Goal: Transaction & Acquisition: Download file/media

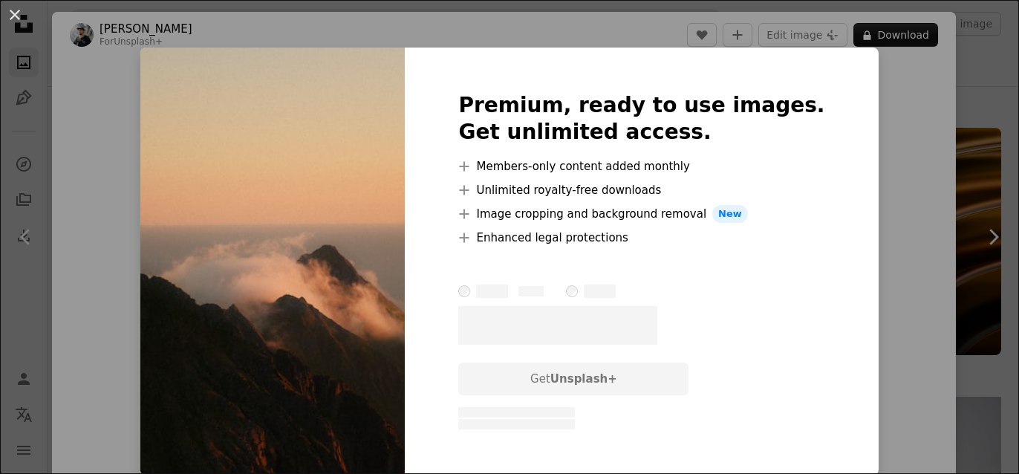
scroll to position [7612, 0]
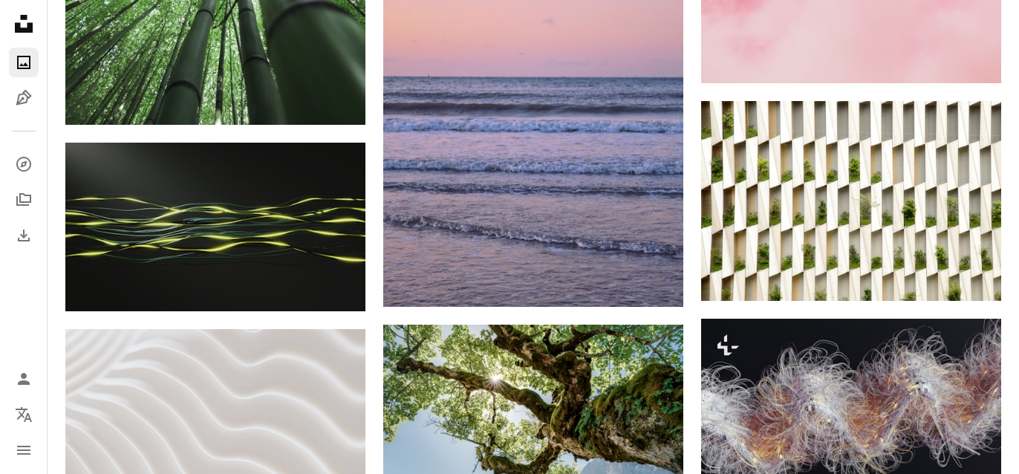
scroll to position [6981, 0]
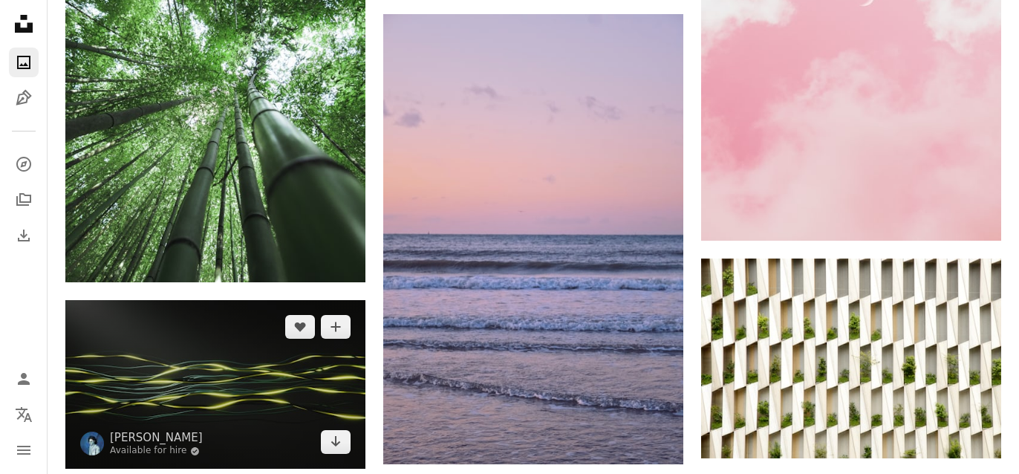
click at [301, 376] on img at bounding box center [215, 384] width 300 height 169
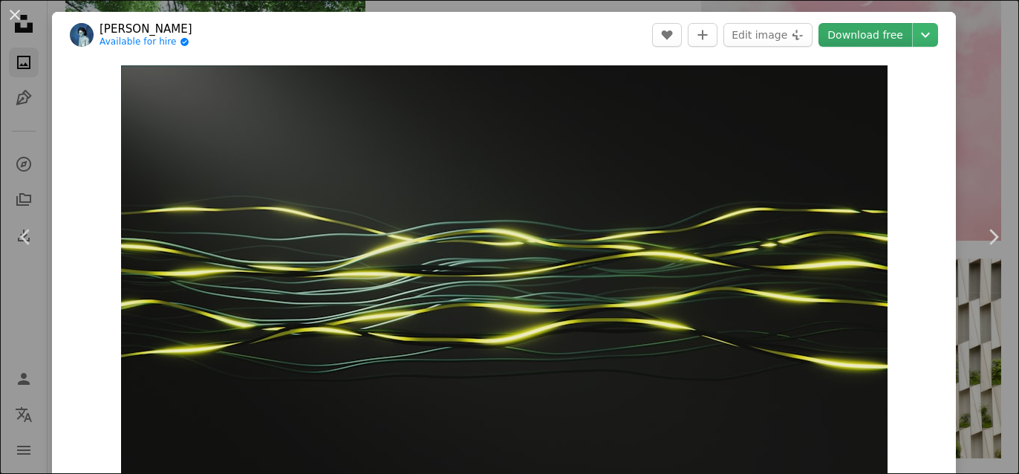
click at [885, 31] on link "Download free" at bounding box center [866, 35] width 94 height 24
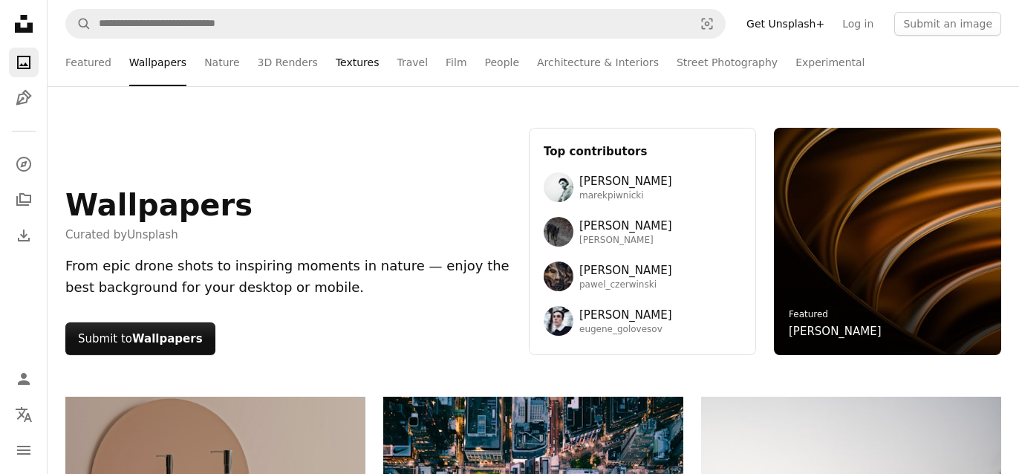
click at [339, 67] on link "Textures" at bounding box center [358, 63] width 44 height 48
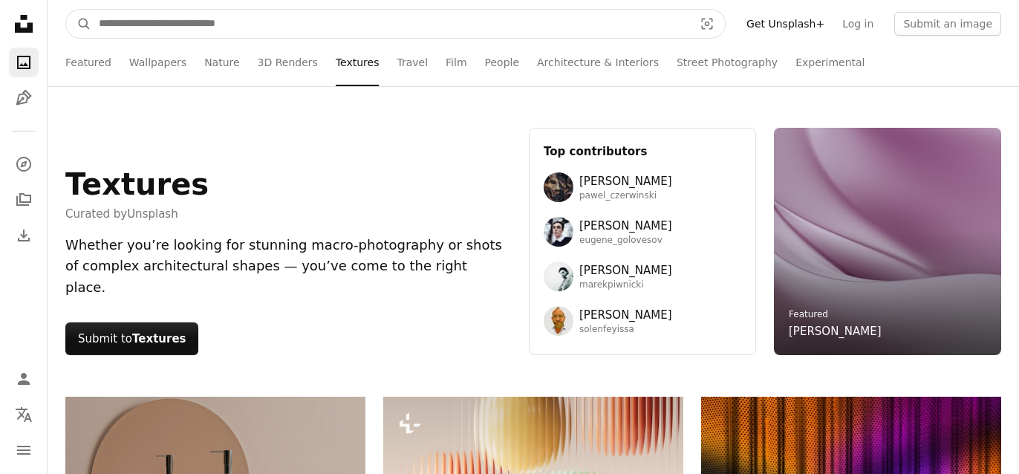
click at [406, 16] on input "Find visuals sitewide" at bounding box center [390, 24] width 598 height 28
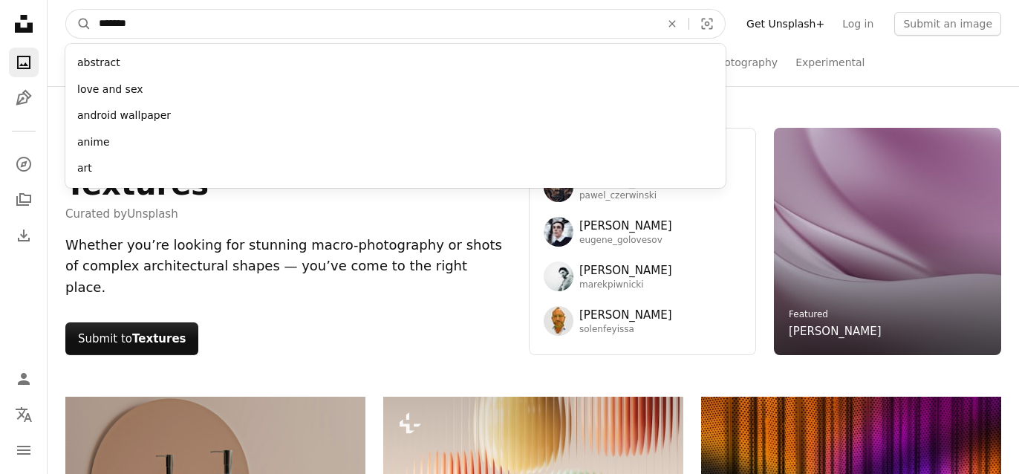
type input "********"
click button "A magnifying glass" at bounding box center [78, 24] width 25 height 28
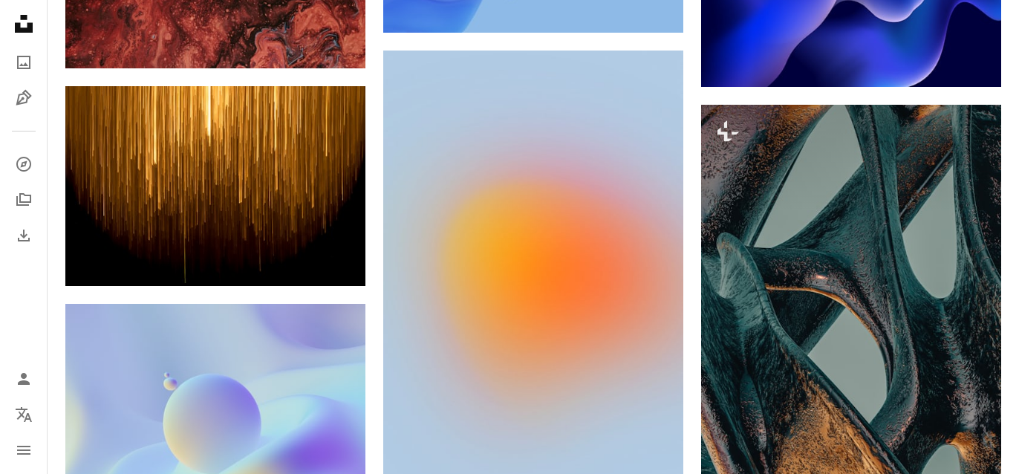
scroll to position [1228, 0]
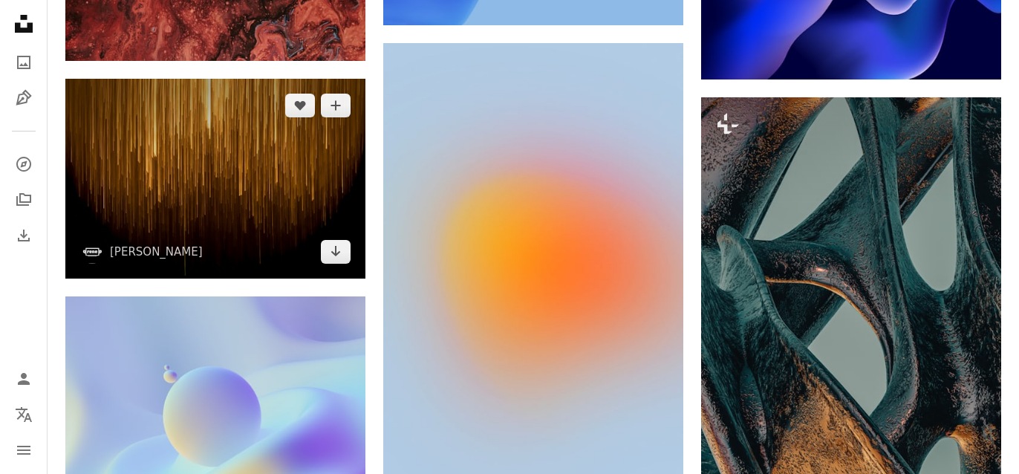
click at [309, 147] on img at bounding box center [215, 179] width 300 height 200
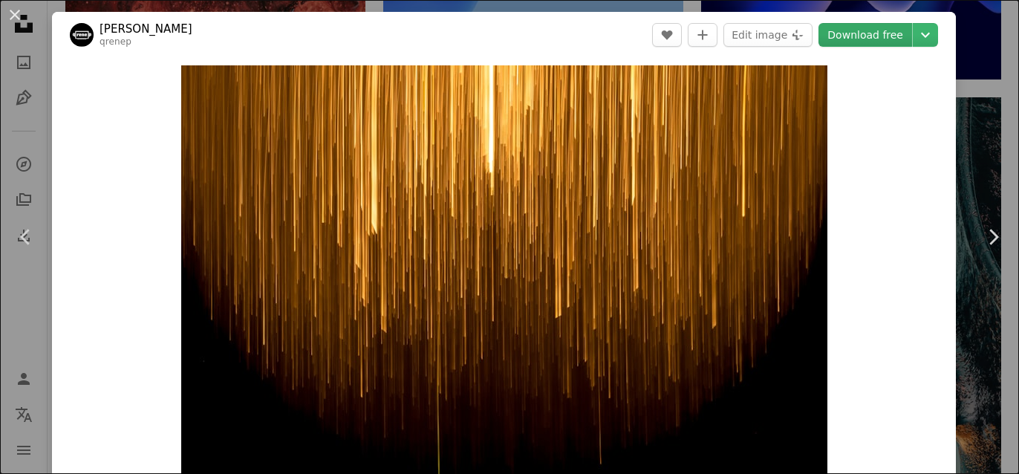
click at [871, 44] on link "Download free" at bounding box center [866, 35] width 94 height 24
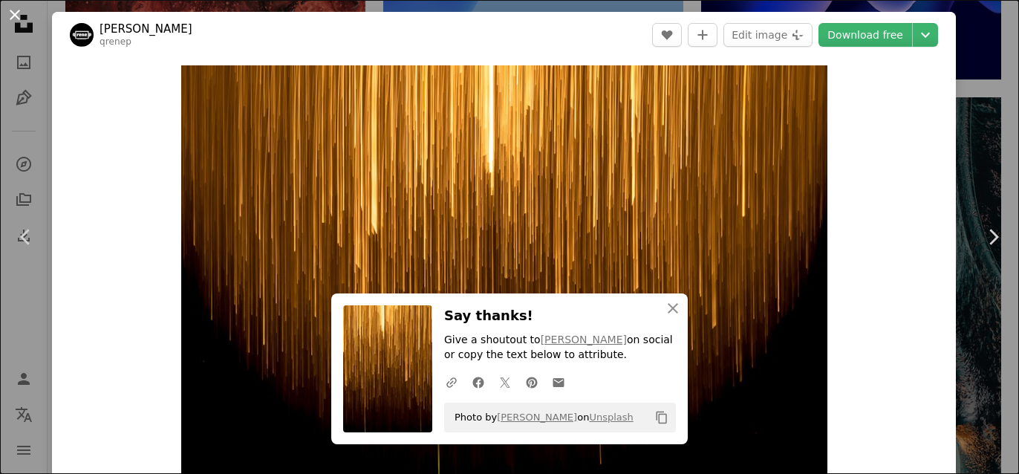
click at [18, 13] on button "An X shape" at bounding box center [15, 15] width 18 height 18
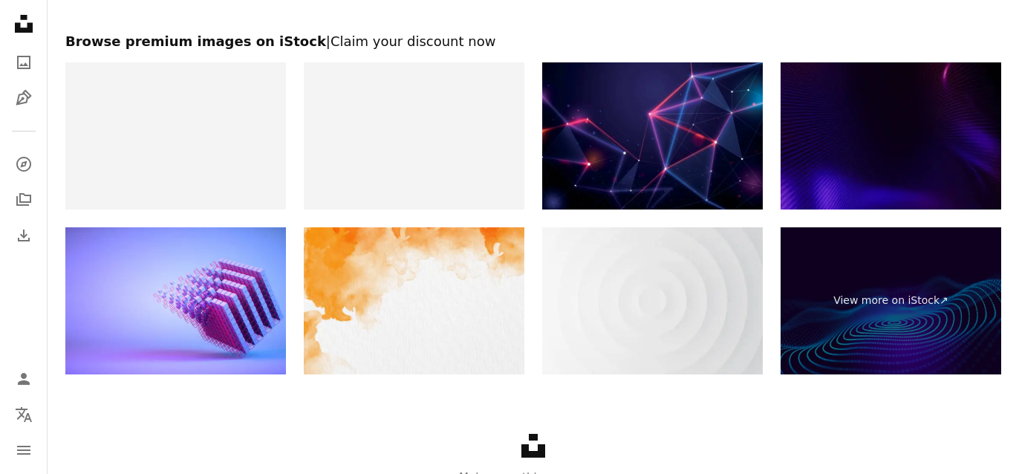
scroll to position [3191, 0]
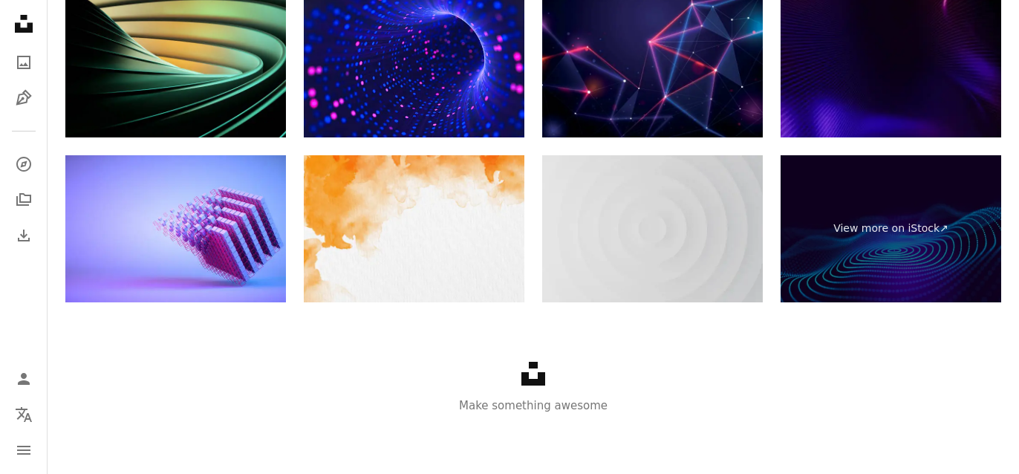
click at [610, 250] on img at bounding box center [652, 228] width 221 height 147
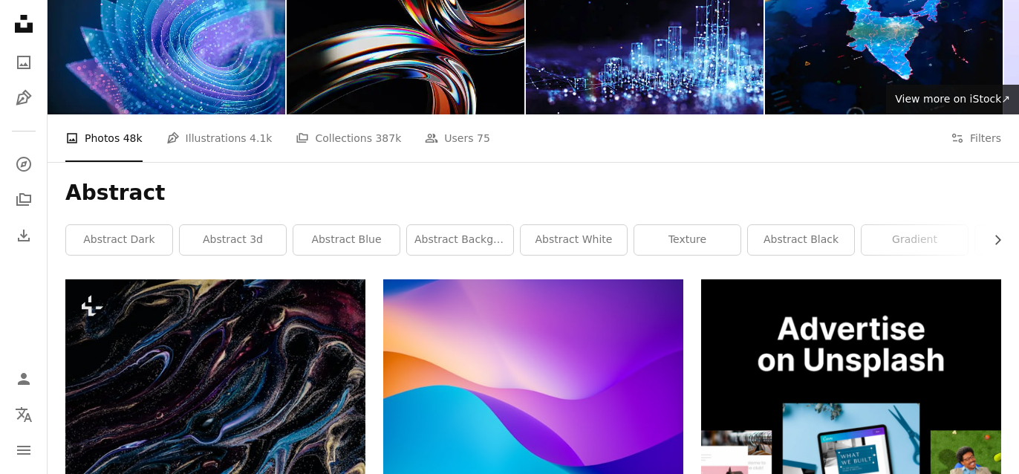
scroll to position [0, 0]
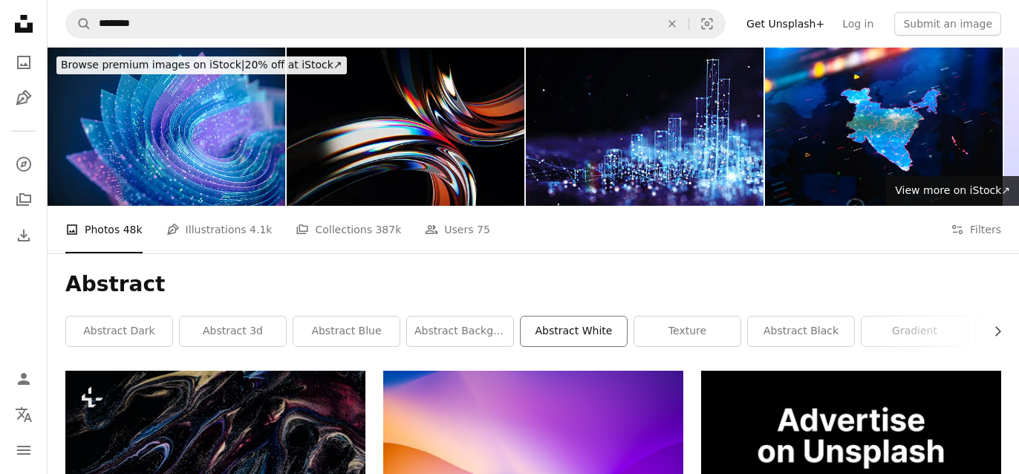
click at [573, 331] on link "abstract white" at bounding box center [574, 331] width 106 height 30
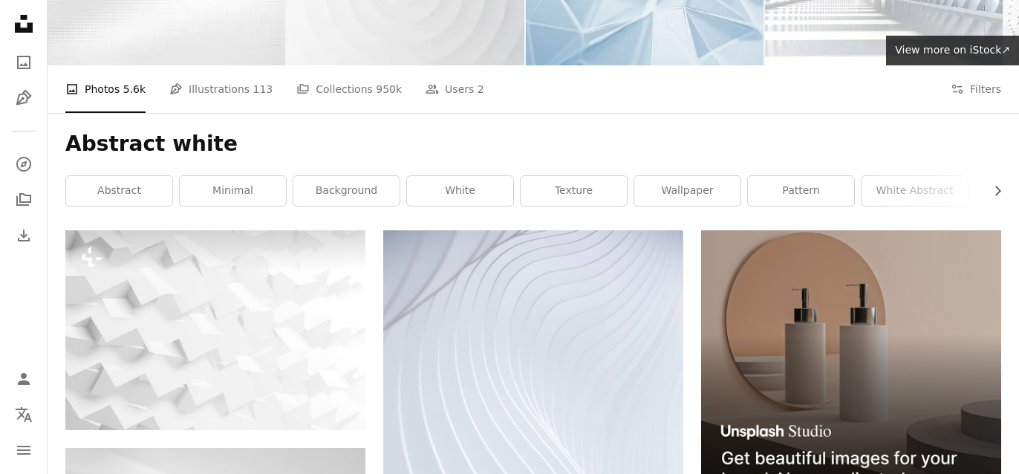
scroll to position [291, 0]
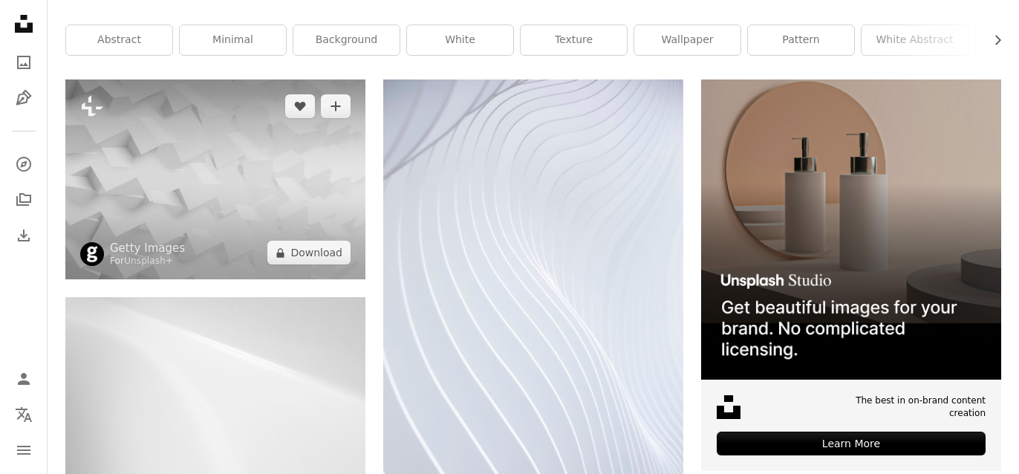
click at [302, 160] on img at bounding box center [215, 179] width 300 height 200
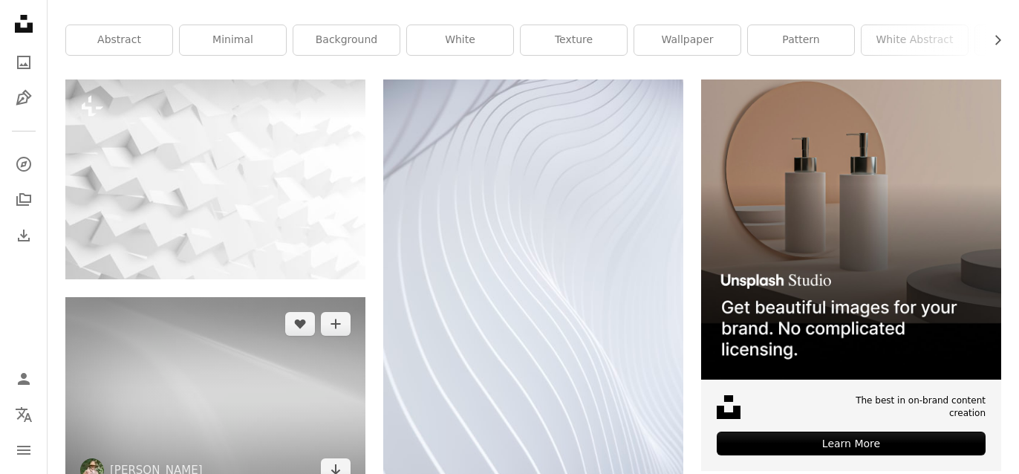
click at [241, 357] on img at bounding box center [215, 397] width 300 height 200
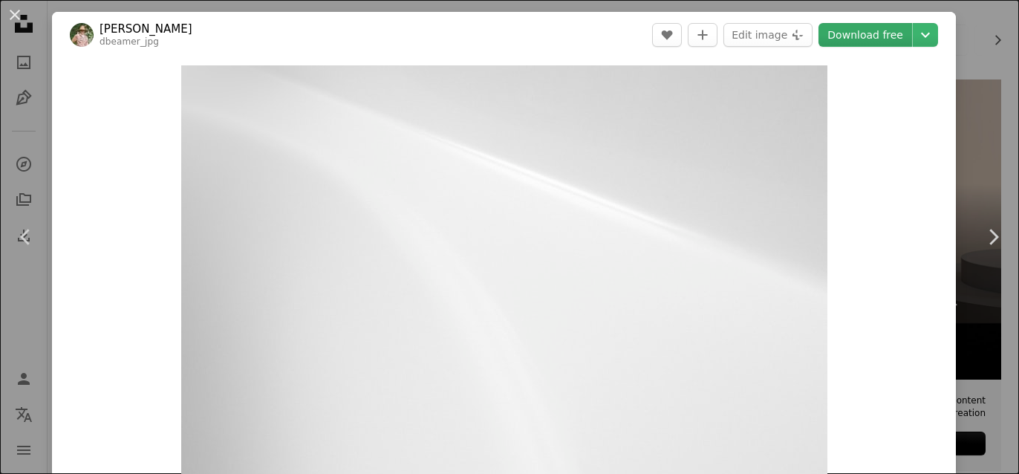
click at [860, 39] on link "Download free" at bounding box center [866, 35] width 94 height 24
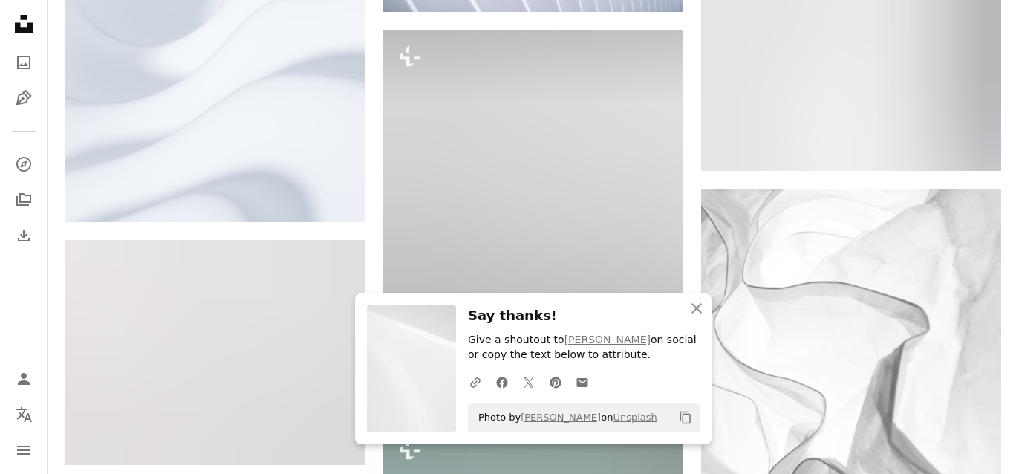
scroll to position [836, 0]
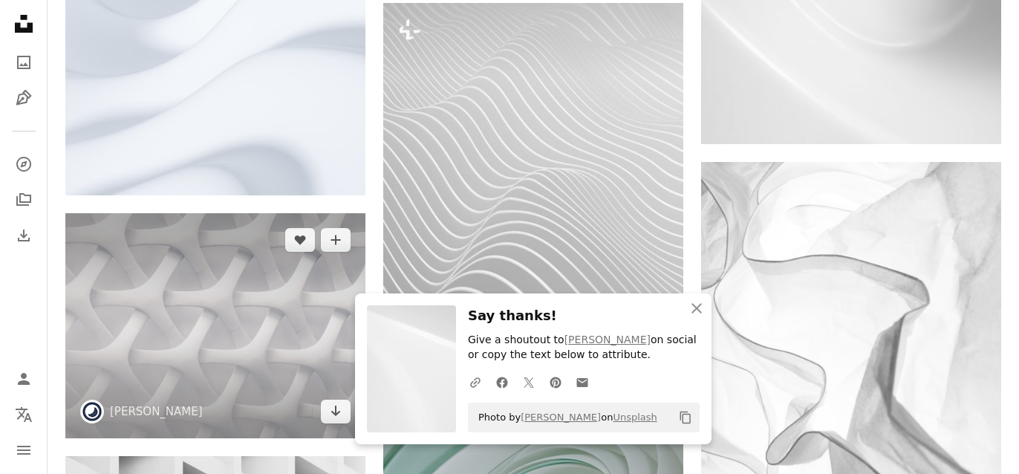
click at [305, 264] on img at bounding box center [215, 325] width 300 height 225
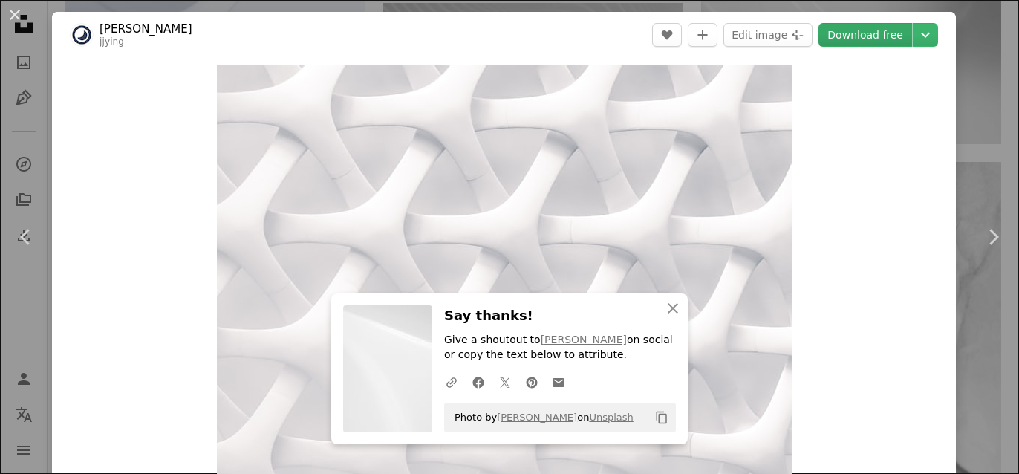
click at [894, 35] on link "Download free" at bounding box center [866, 35] width 94 height 24
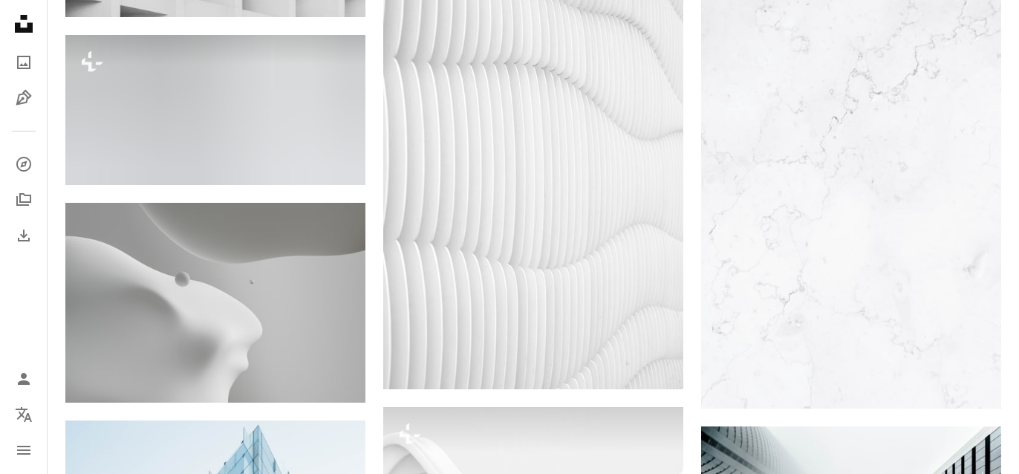
scroll to position [1715, 0]
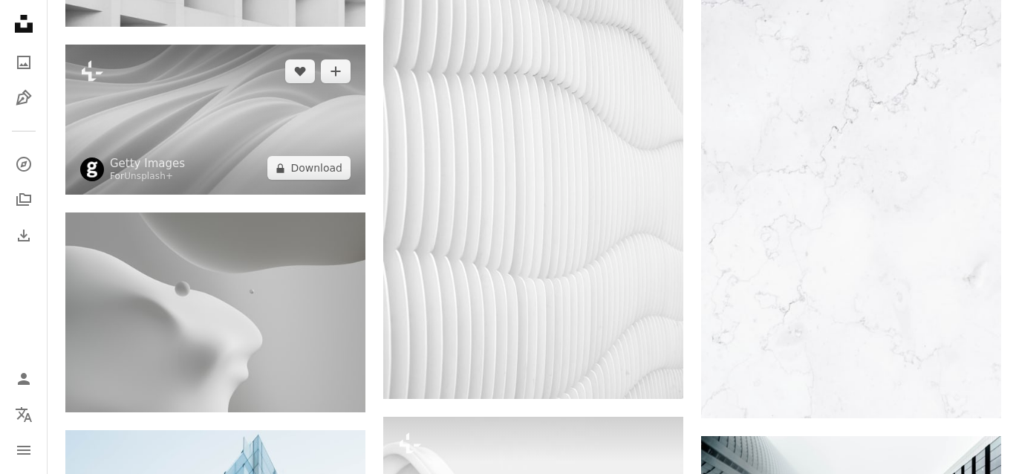
click at [296, 130] on img at bounding box center [215, 120] width 300 height 150
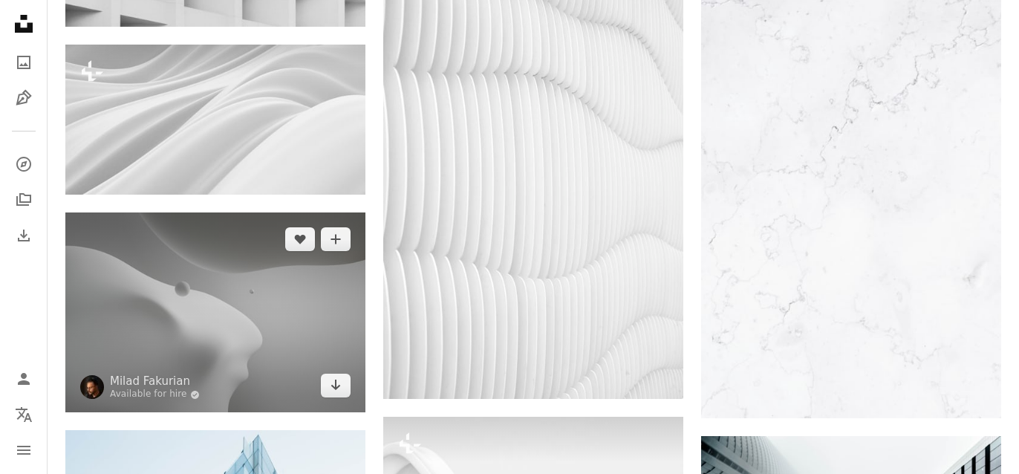
click at [275, 348] on img at bounding box center [215, 312] width 300 height 200
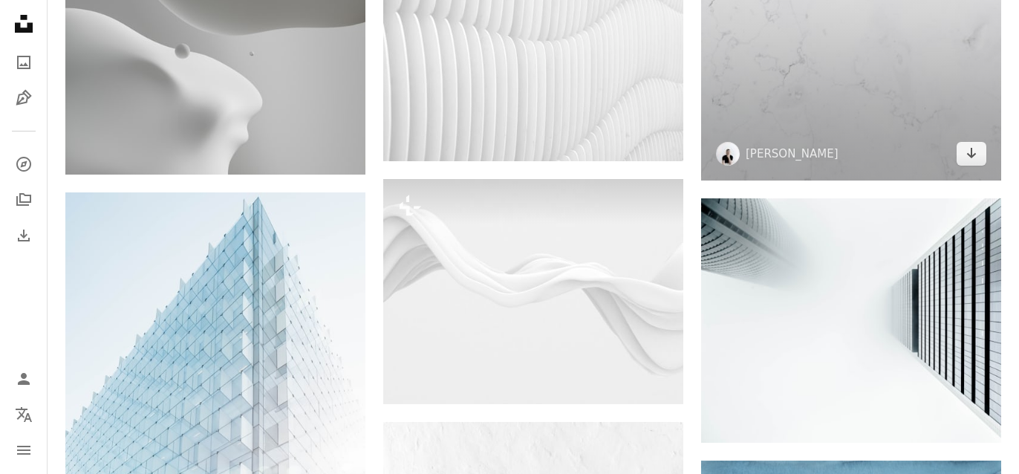
scroll to position [1988, 0]
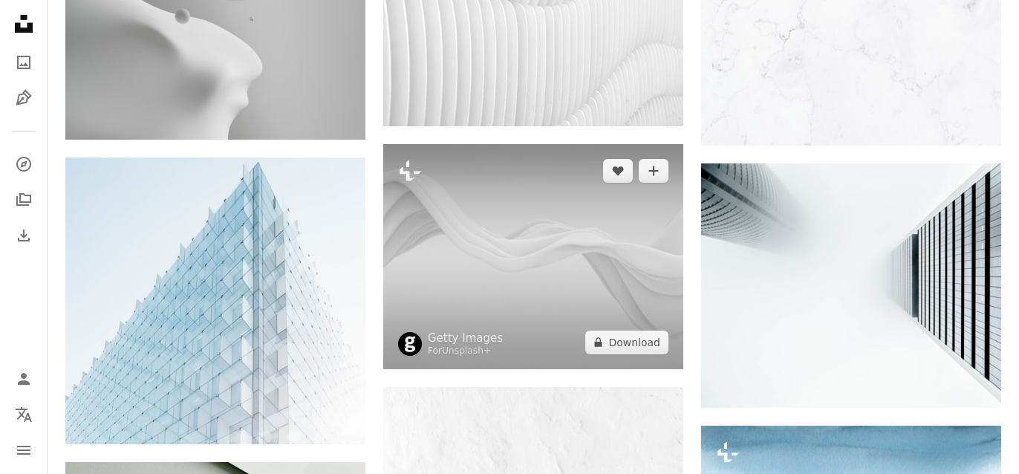
click at [532, 272] on img at bounding box center [533, 256] width 300 height 225
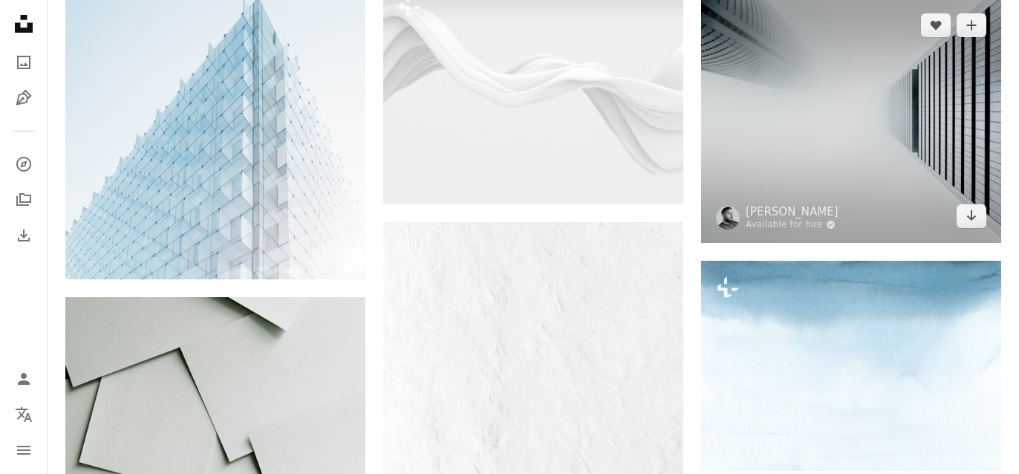
scroll to position [2184, 0]
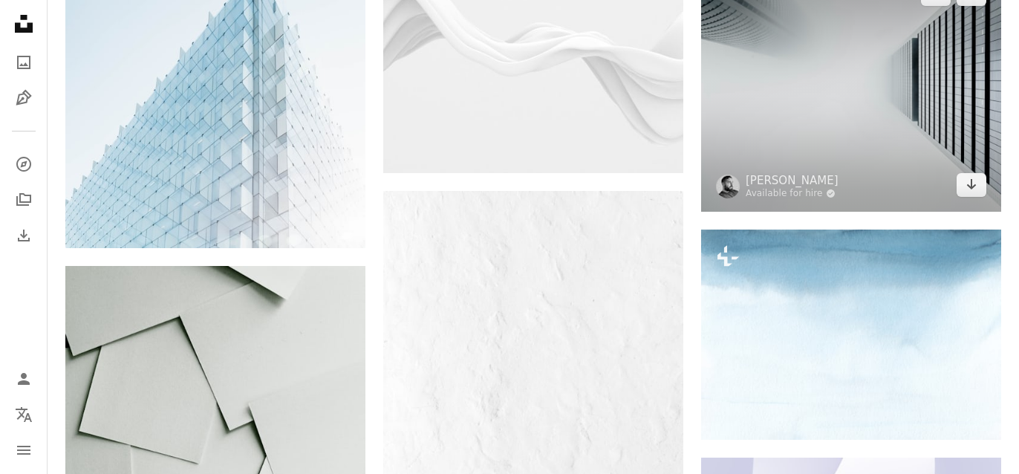
click at [834, 127] on img at bounding box center [851, 89] width 300 height 244
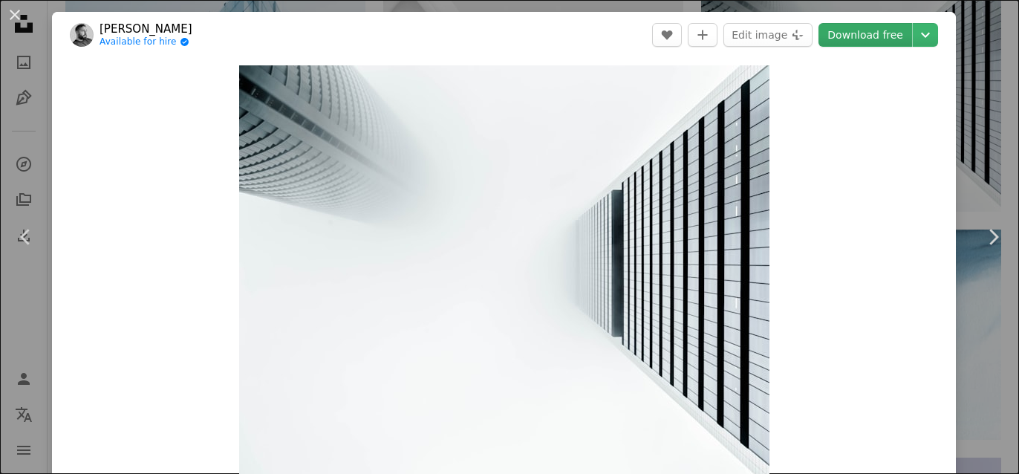
click at [897, 36] on link "Download free" at bounding box center [866, 35] width 94 height 24
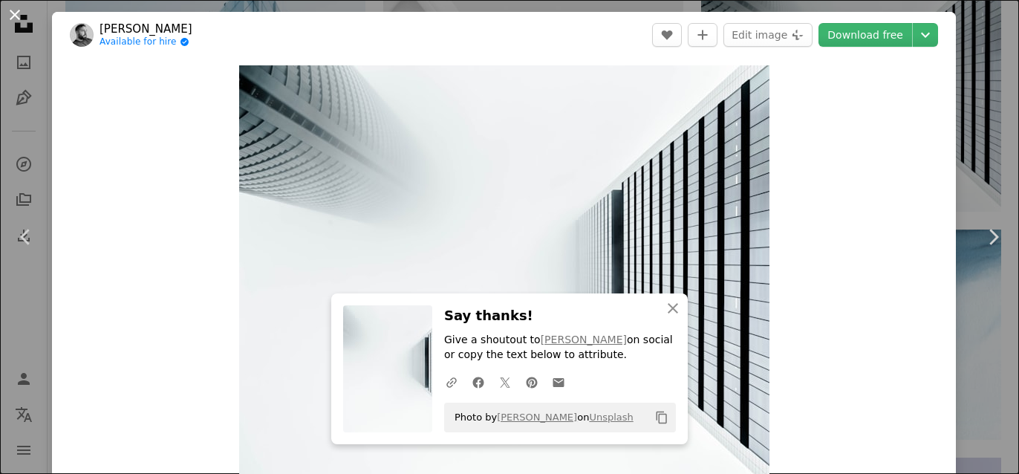
click at [15, 17] on button "An X shape" at bounding box center [15, 15] width 18 height 18
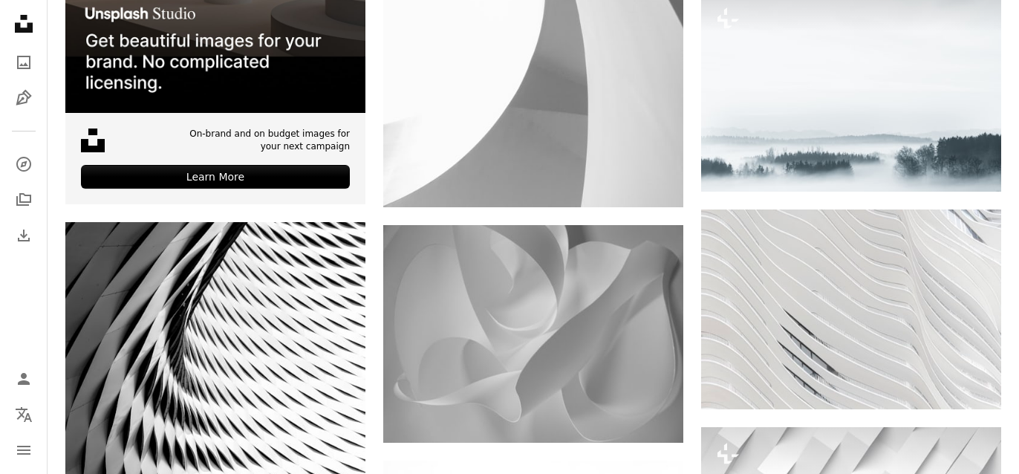
scroll to position [3110, 0]
